Goal: Task Accomplishment & Management: Use online tool/utility

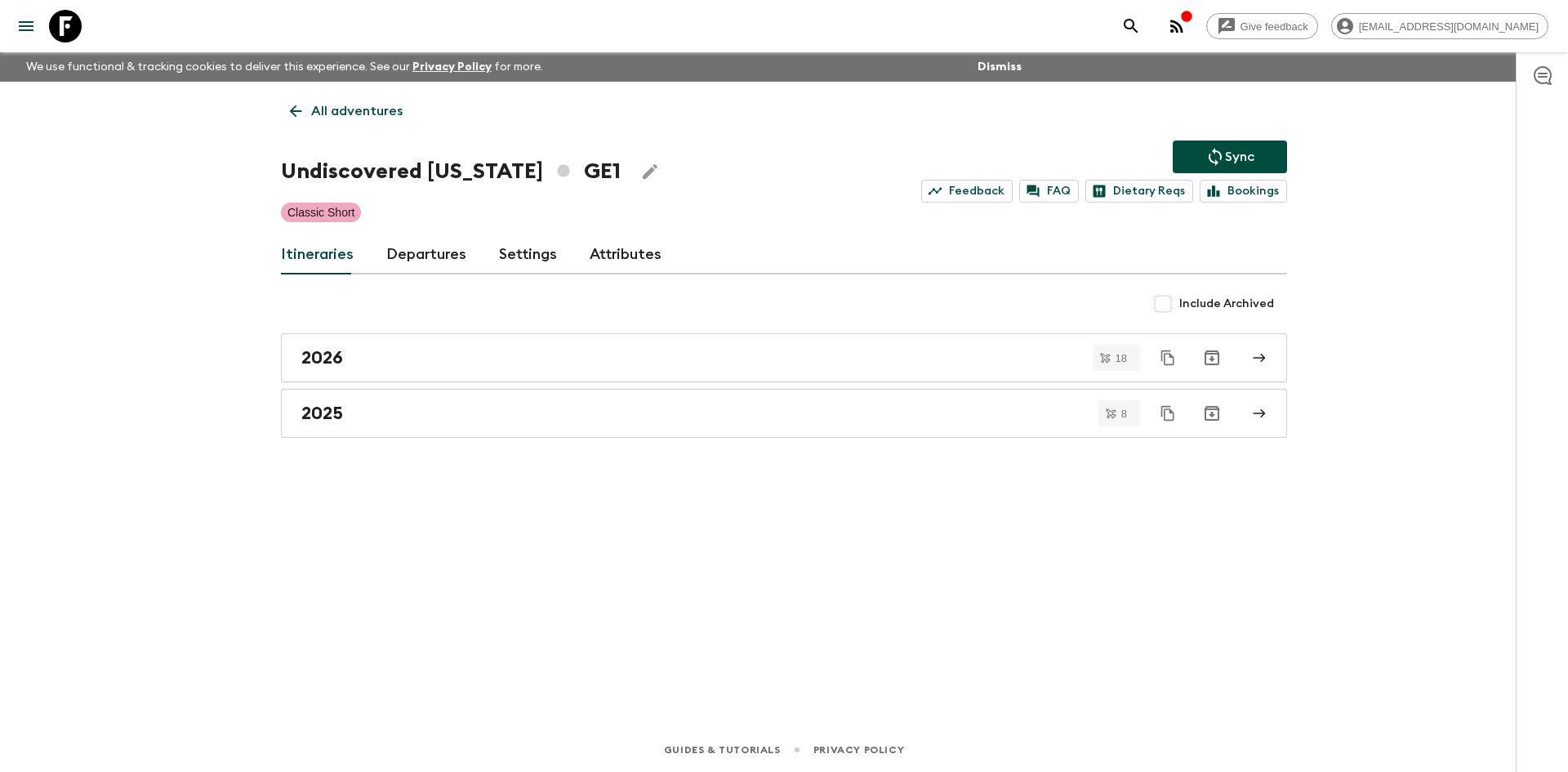
click at [388, 107] on p "All adventures" at bounding box center [357, 112] width 92 height 20
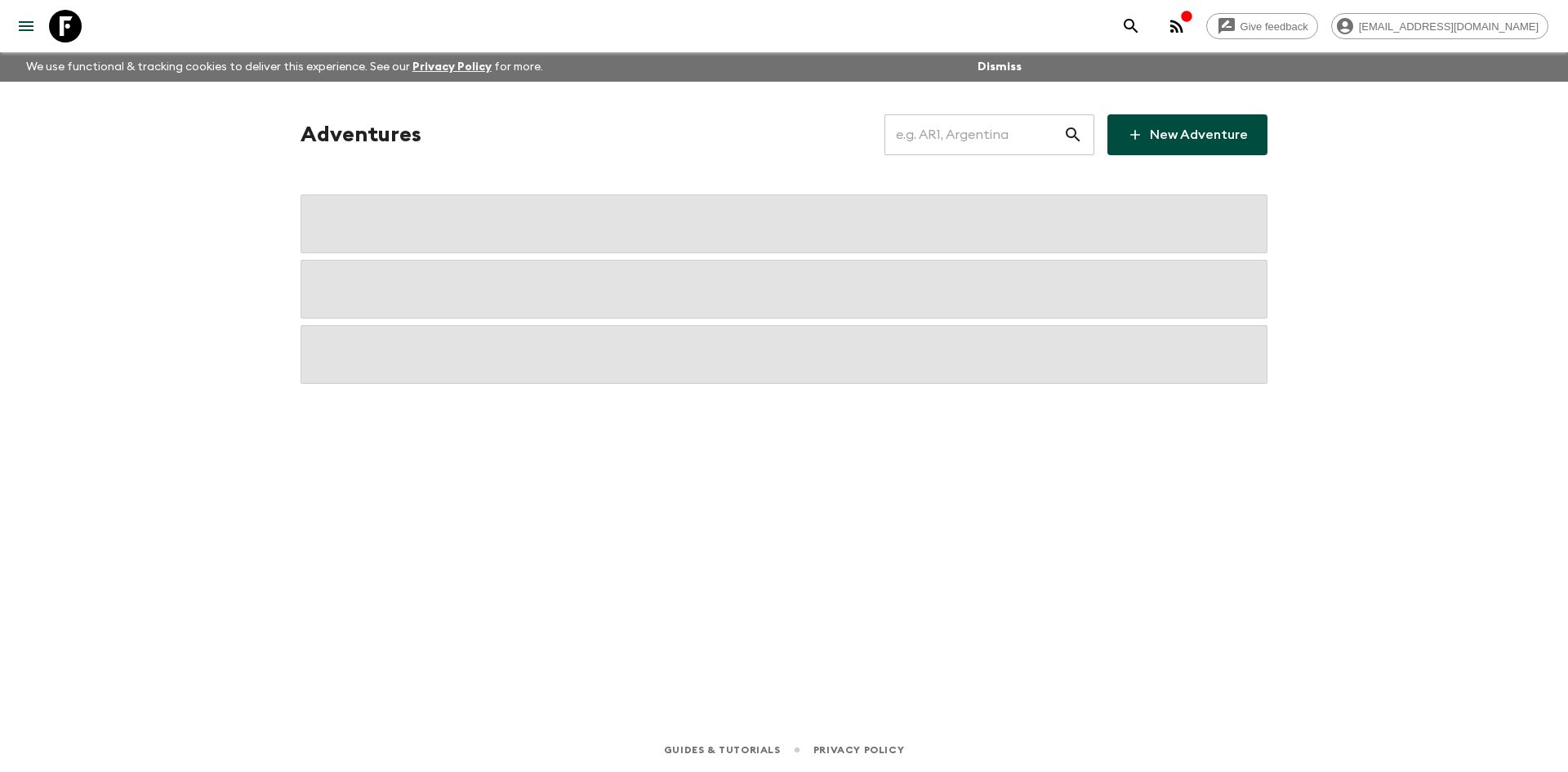
click at [974, 137] on input "text" at bounding box center [973, 134] width 179 height 46
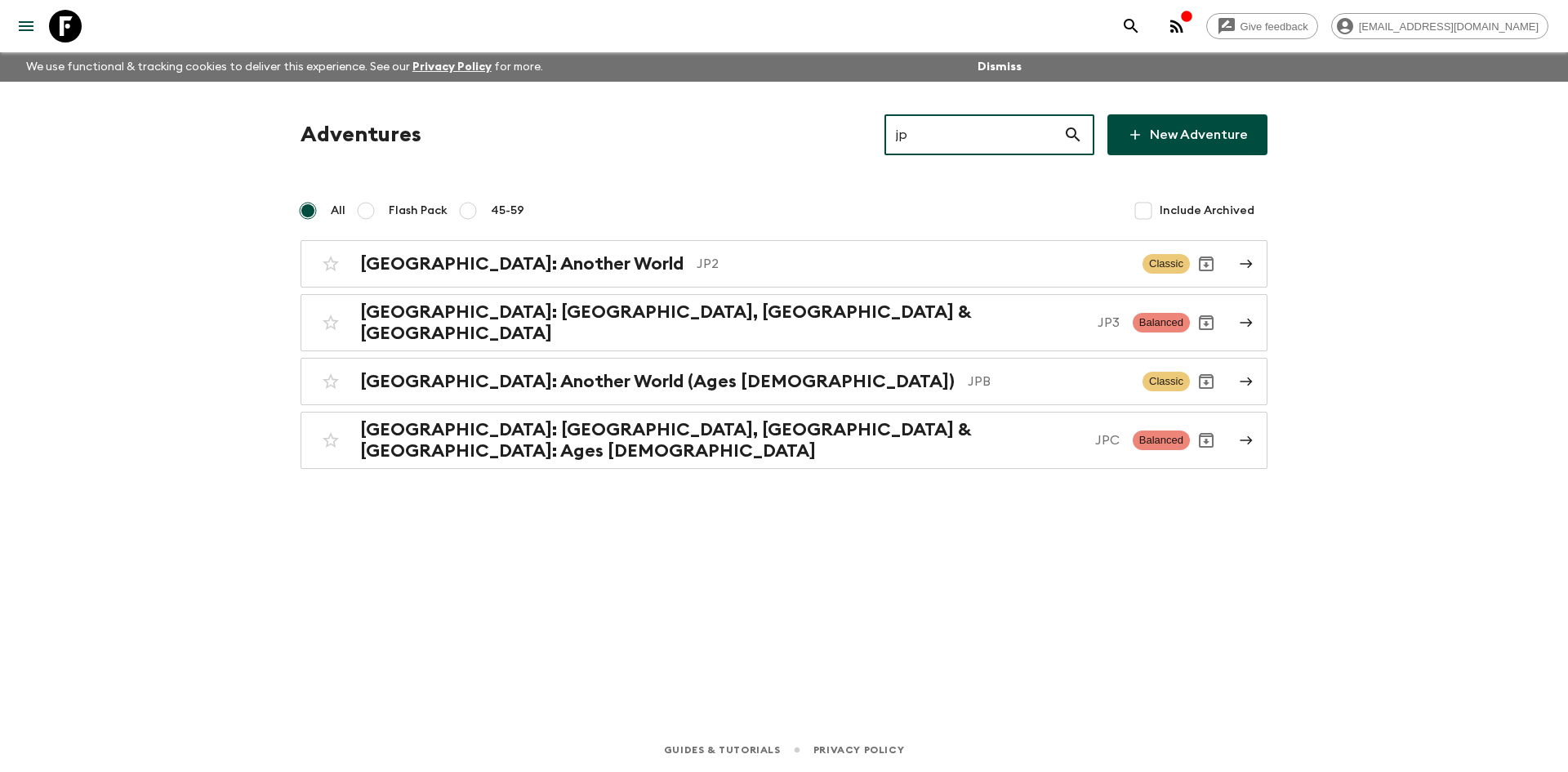
type input "jp2"
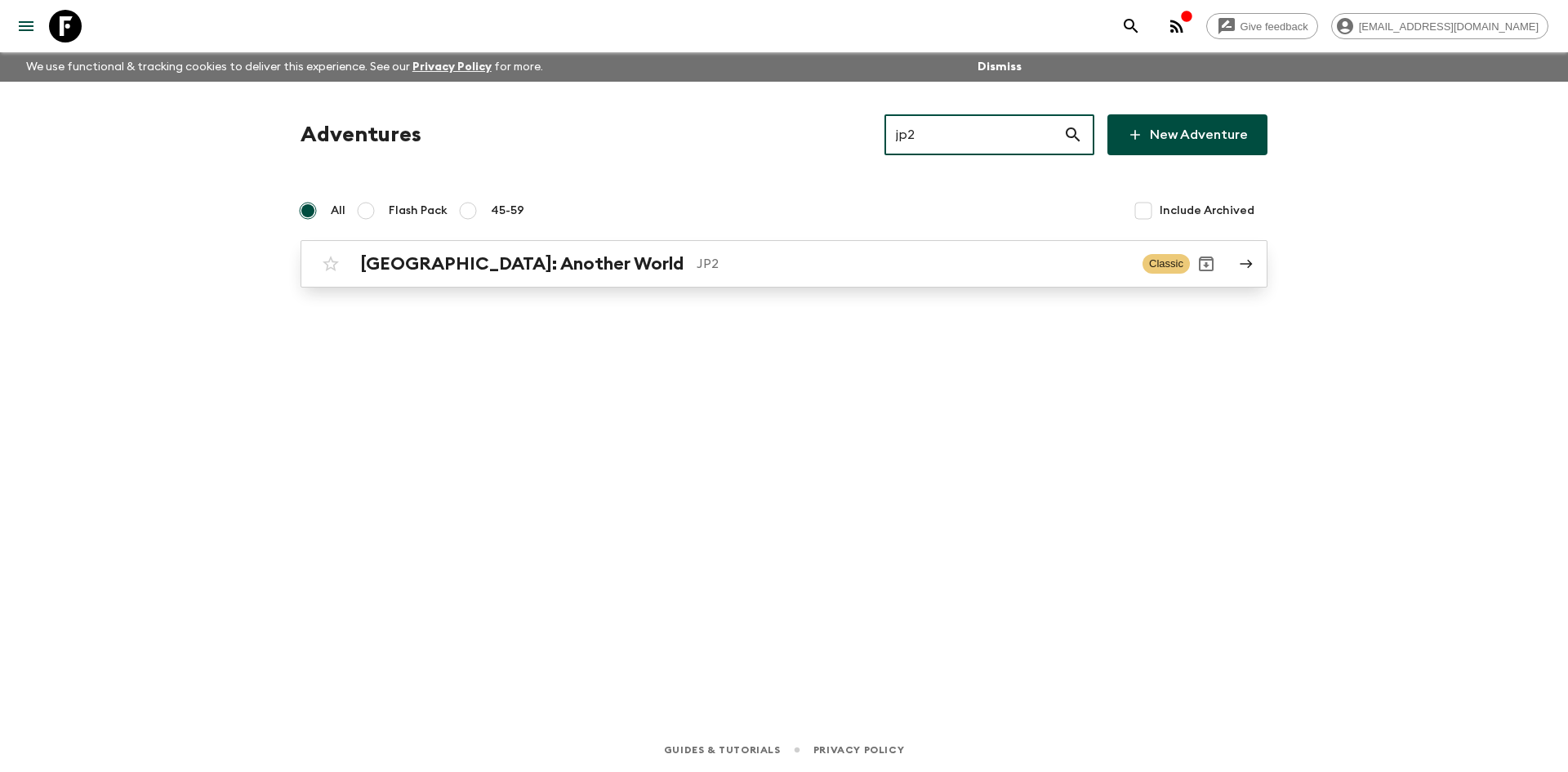
click at [697, 257] on p "JP2" at bounding box center [913, 264] width 433 height 20
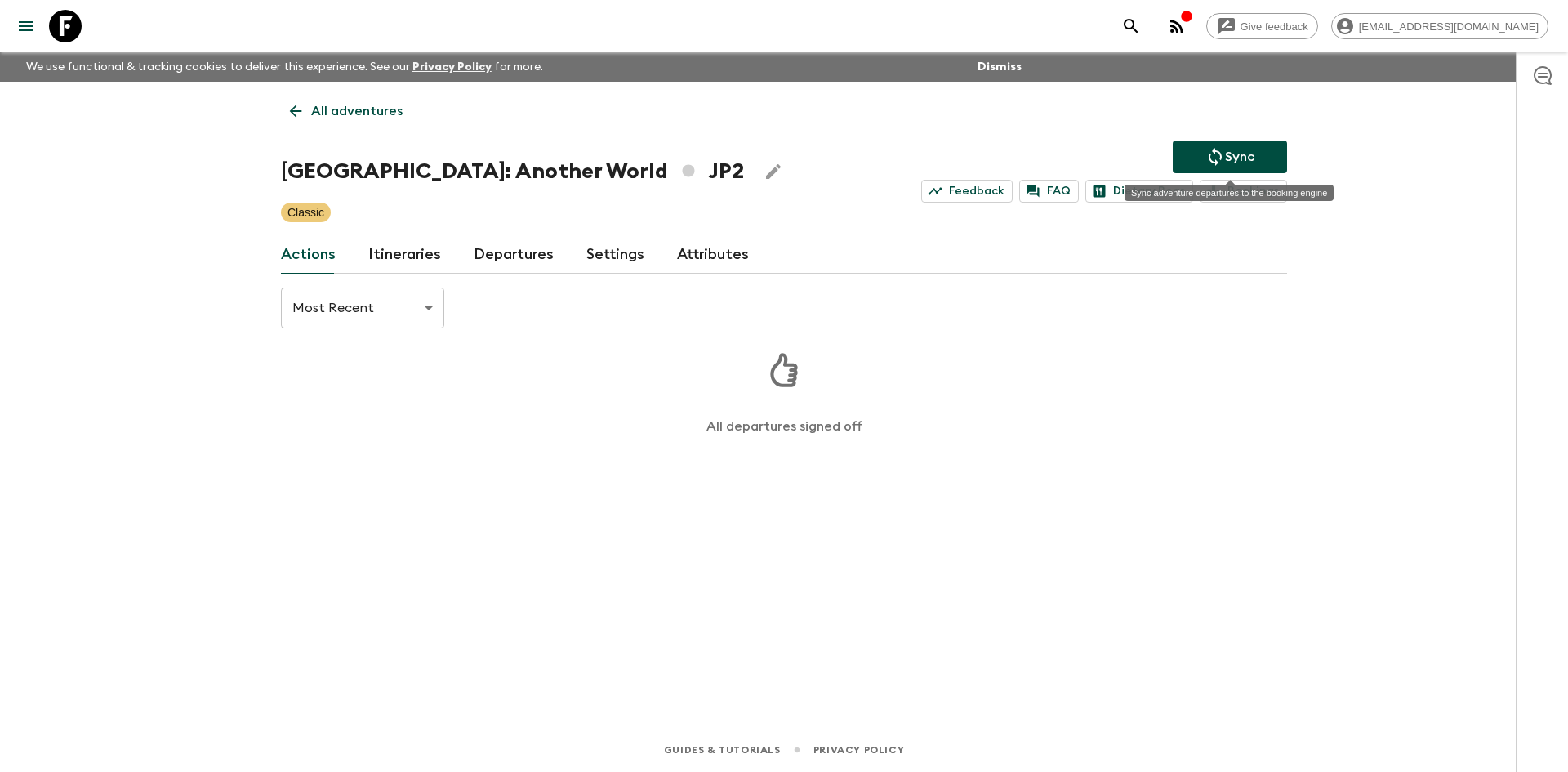
click at [1229, 152] on p "Sync" at bounding box center [1239, 157] width 29 height 20
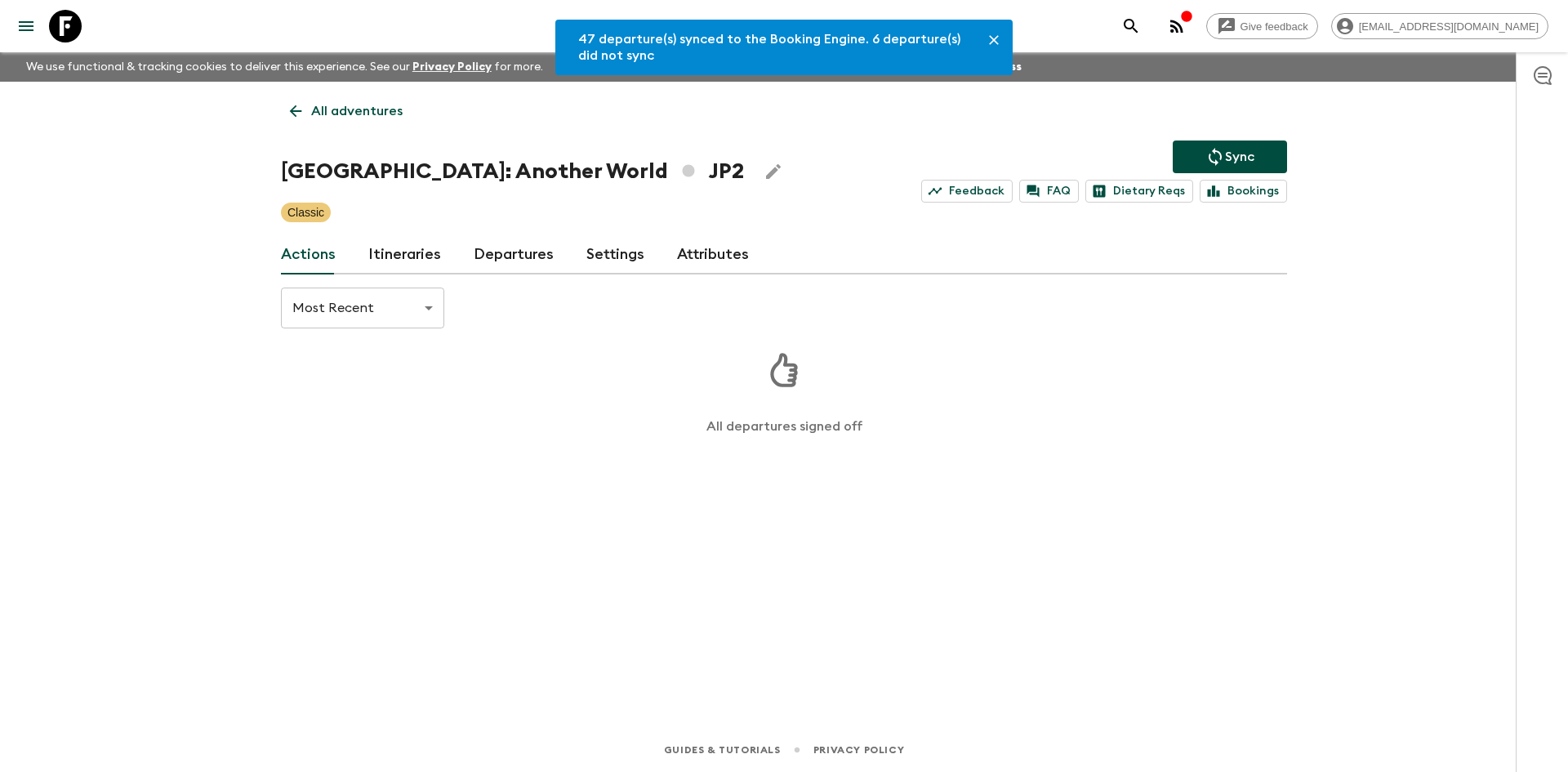
click at [503, 266] on link "Departures" at bounding box center [514, 255] width 80 height 39
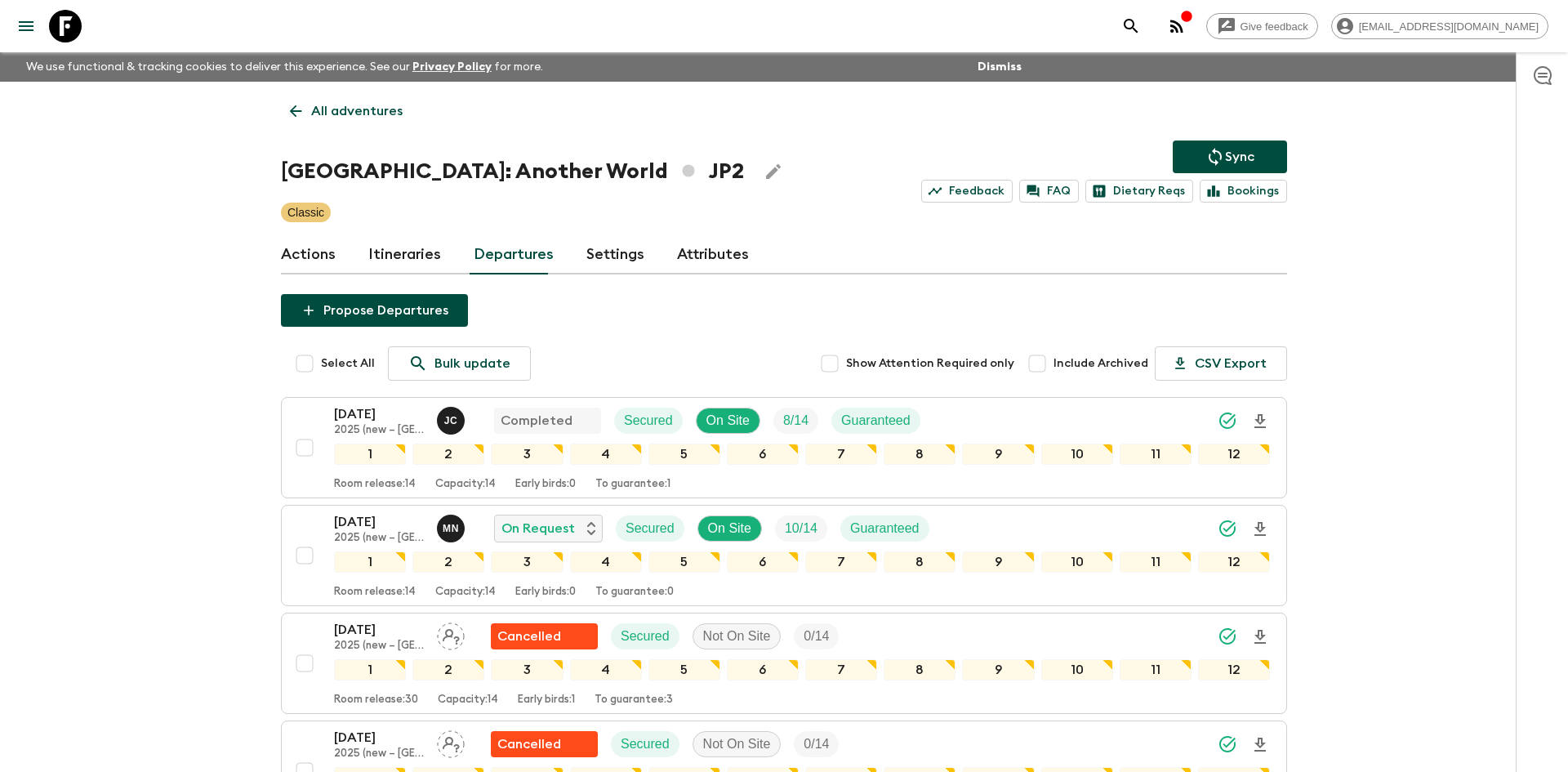
click at [360, 106] on p "All adventures" at bounding box center [357, 112] width 92 height 20
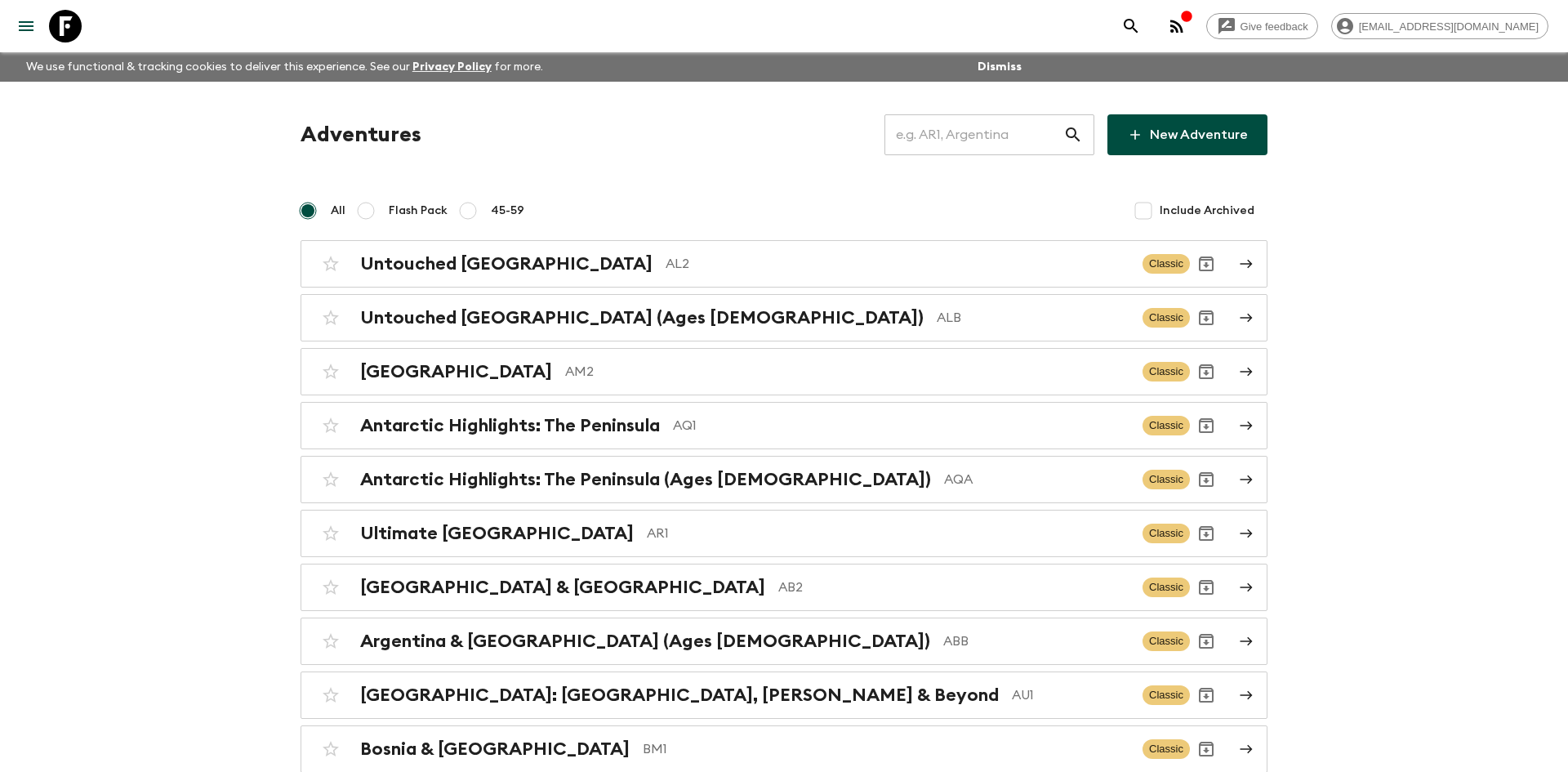
click at [938, 129] on input "text" at bounding box center [973, 134] width 179 height 46
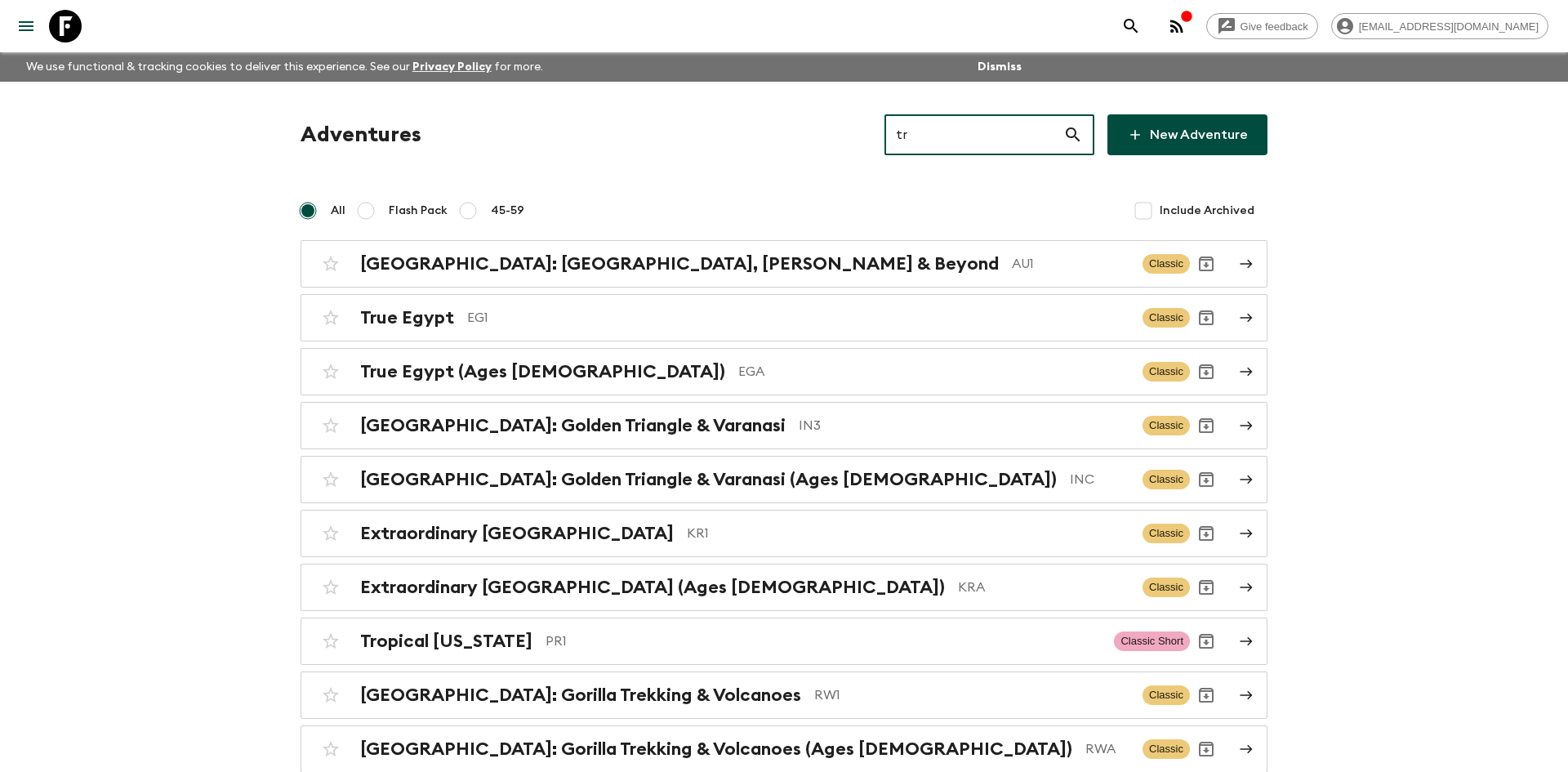
type input "tr1"
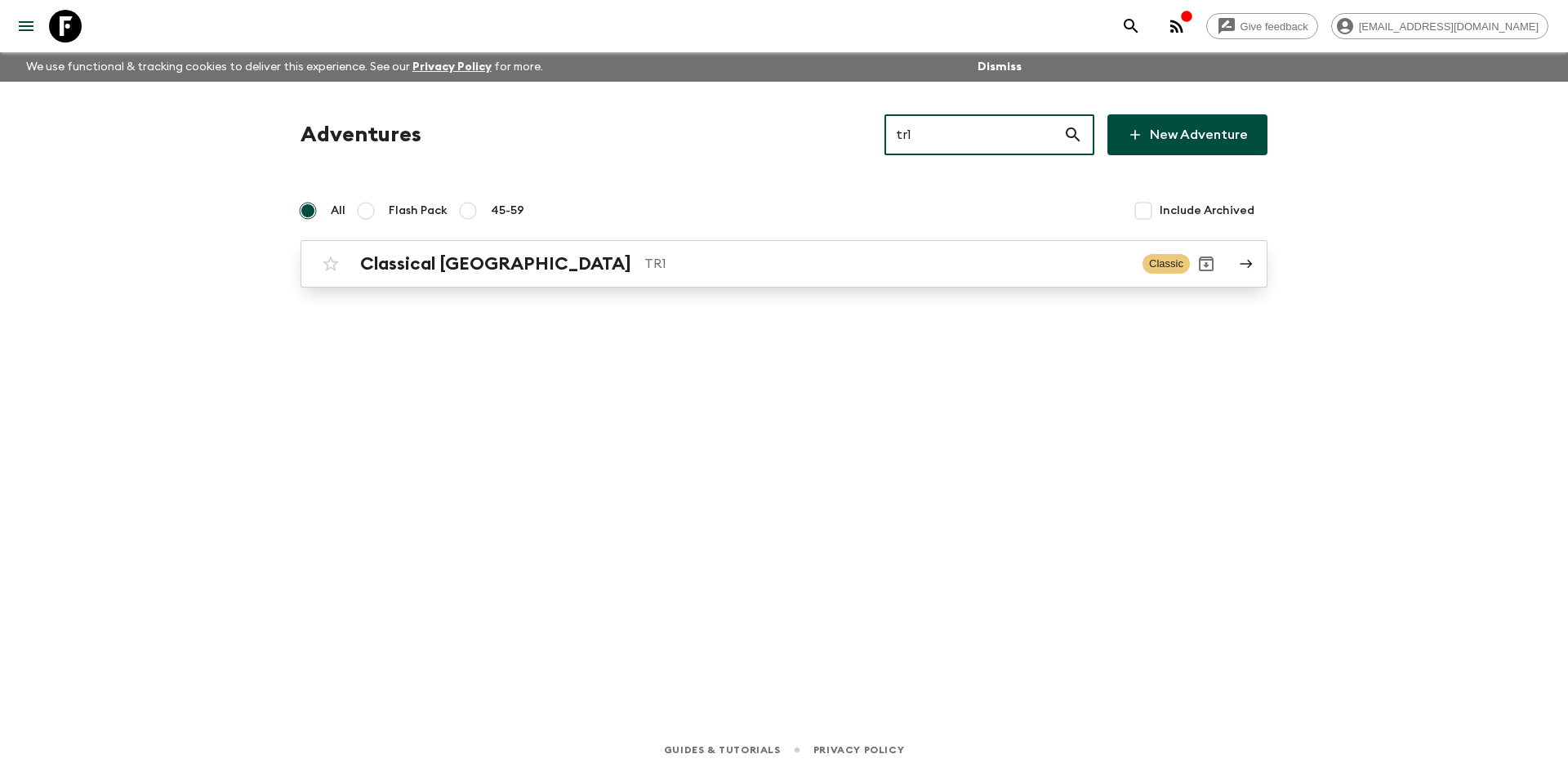
click at [645, 269] on p "TR1" at bounding box center [887, 264] width 485 height 20
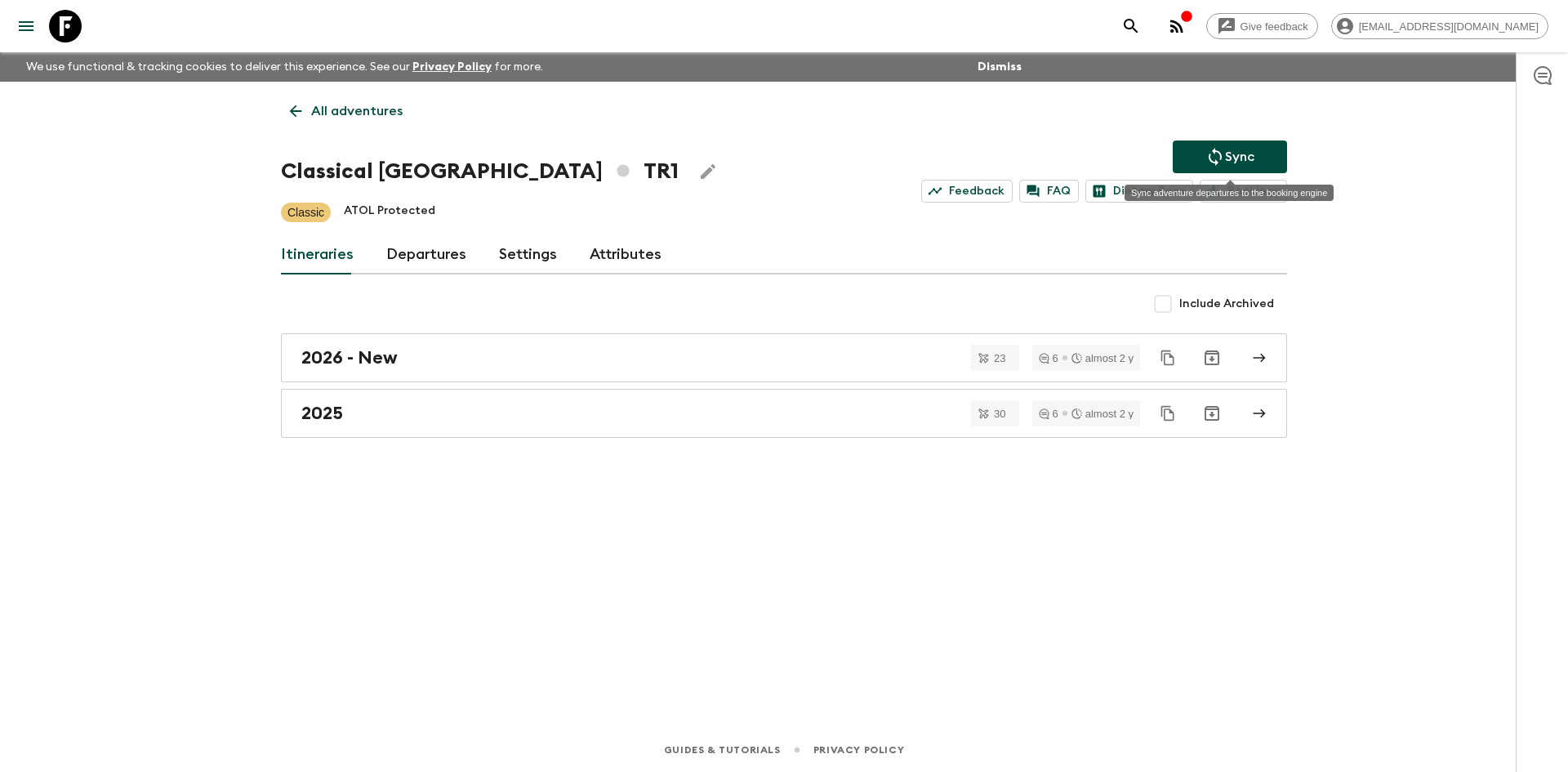
click at [1229, 150] on p "Sync" at bounding box center [1239, 157] width 29 height 20
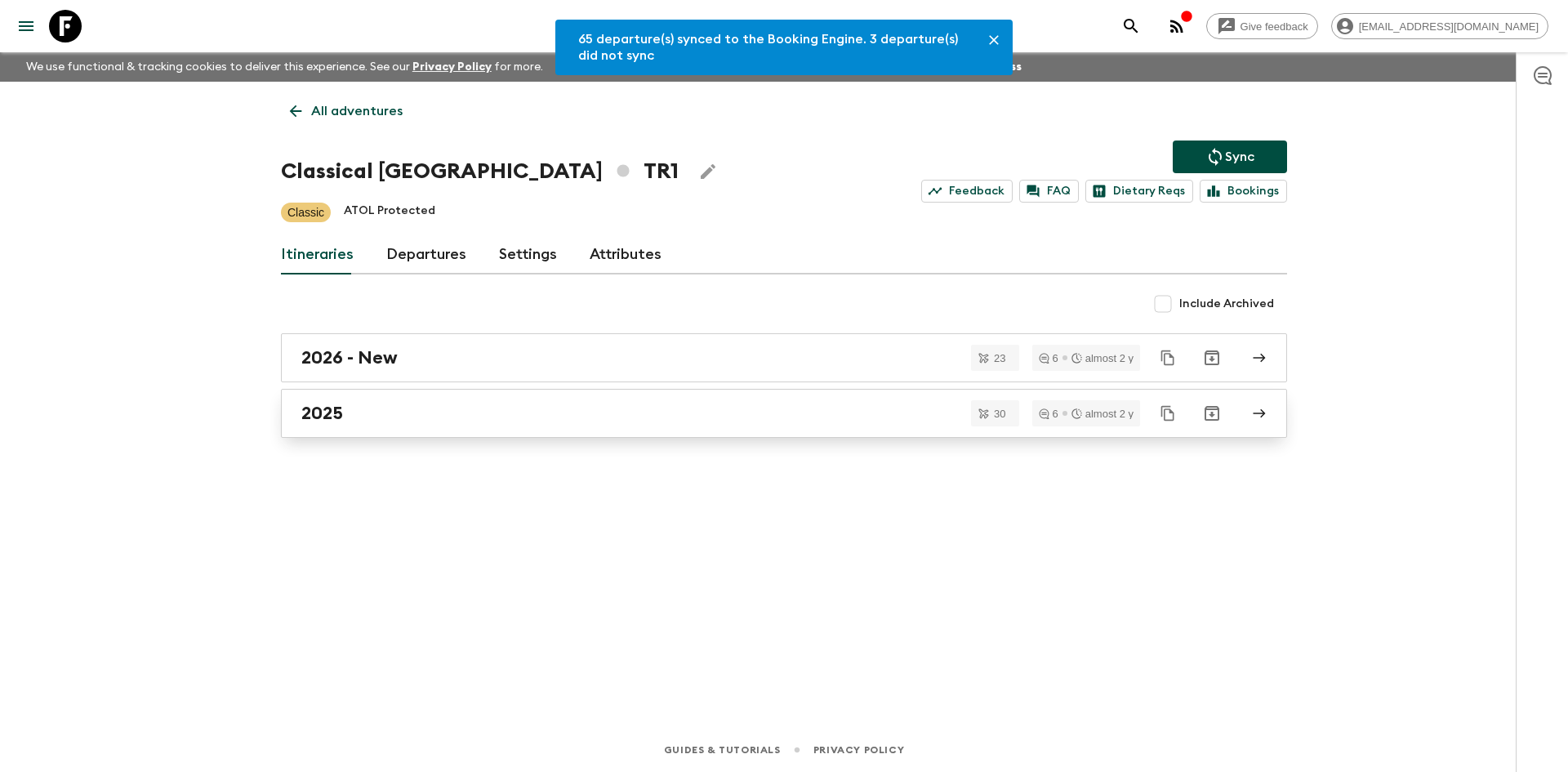
click at [398, 398] on link "2025" at bounding box center [784, 413] width 1007 height 49
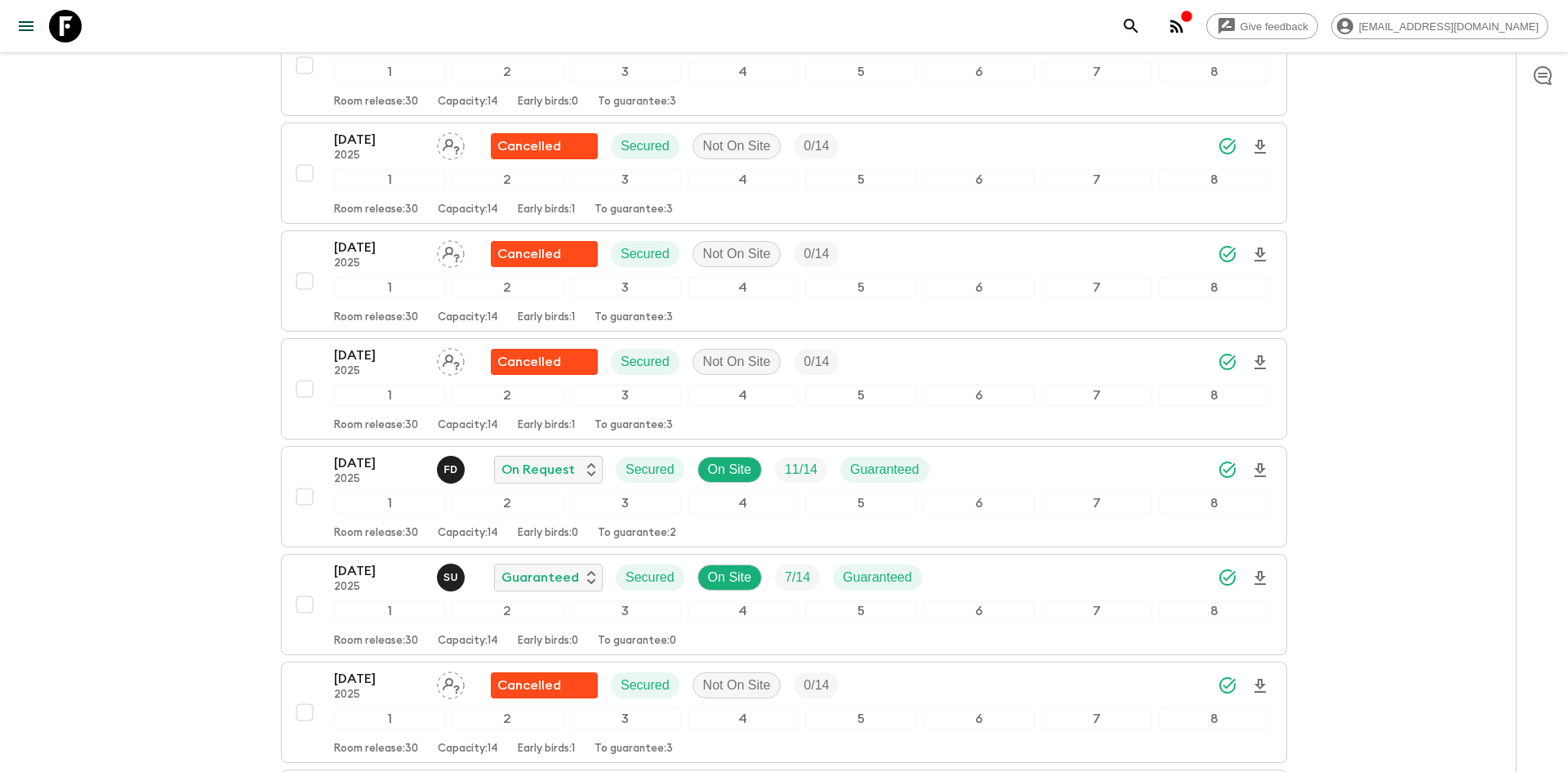
scroll to position [2711, 0]
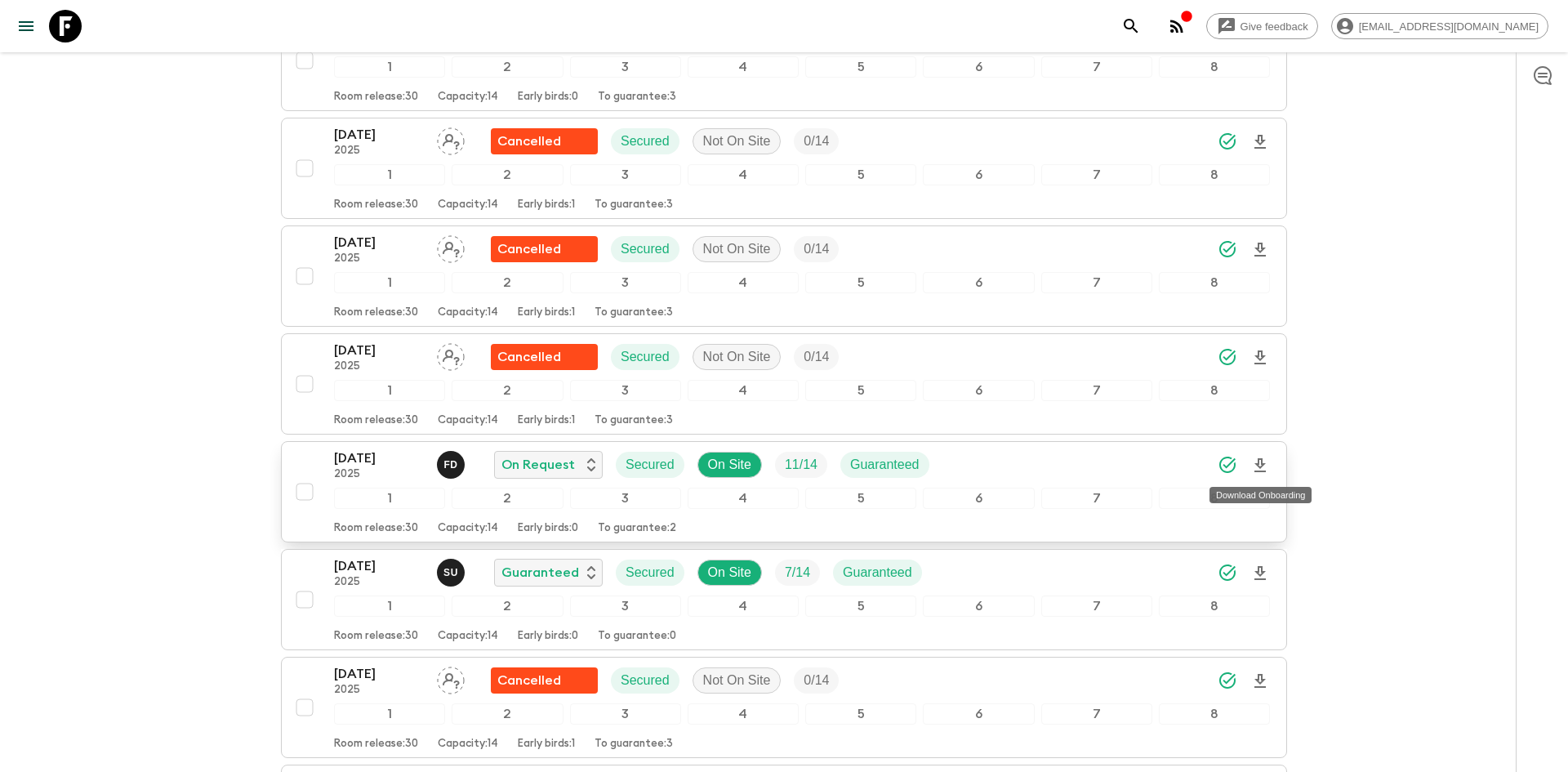
click at [1266, 463] on icon "Download Onboarding" at bounding box center [1261, 465] width 12 height 14
